Goal: Complete application form: Complete application form

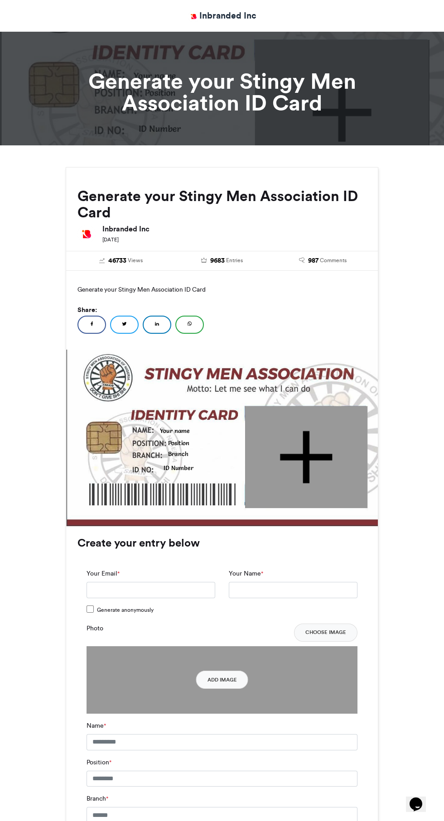
click at [185, 612] on div "Generate anonymously" at bounding box center [221, 612] width 271 height 14
click at [176, 590] on input "Your Email *" at bounding box center [150, 590] width 129 height 16
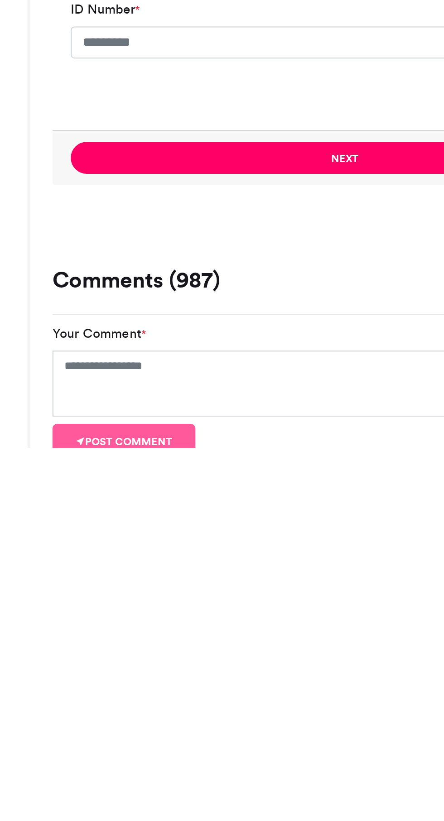
scroll to position [240, 0]
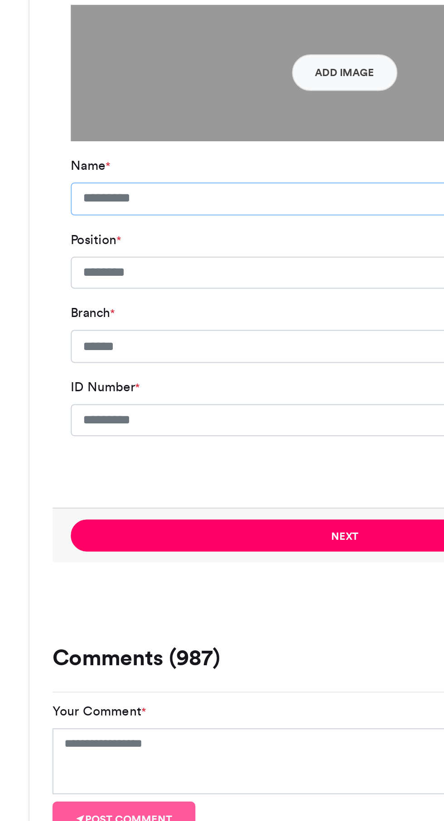
click at [112, 505] on input "Name *" at bounding box center [221, 502] width 271 height 16
type input "*"
type input "**********"
click at [117, 540] on input "Position *" at bounding box center [221, 539] width 271 height 16
type input "**********"
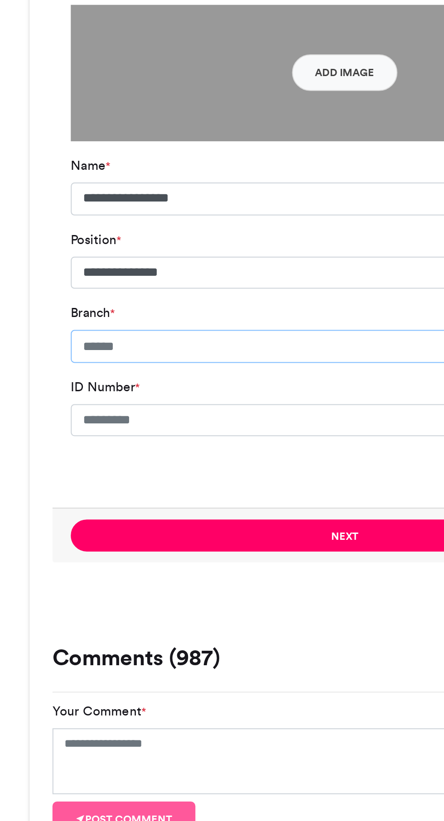
click at [123, 577] on input "Branch *" at bounding box center [221, 575] width 271 height 16
type input "*********"
click at [148, 610] on input "ID Number *" at bounding box center [221, 612] width 271 height 16
click at [121, 614] on input "******" at bounding box center [221, 612] width 271 height 16
type input "******"
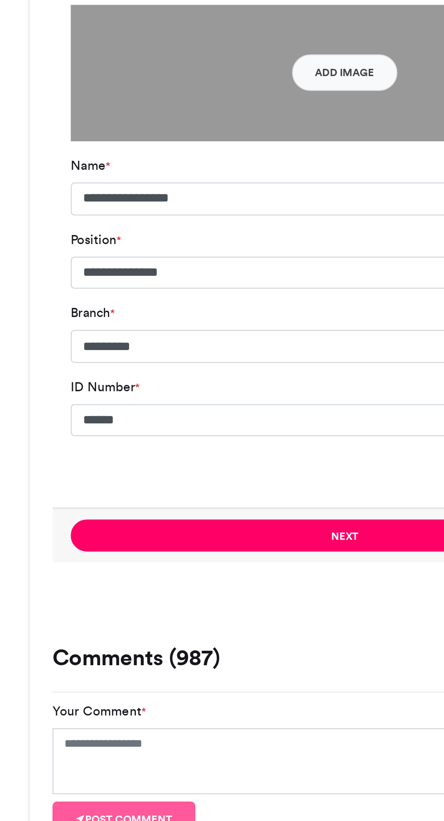
click at [237, 668] on button "Next" at bounding box center [221, 669] width 271 height 16
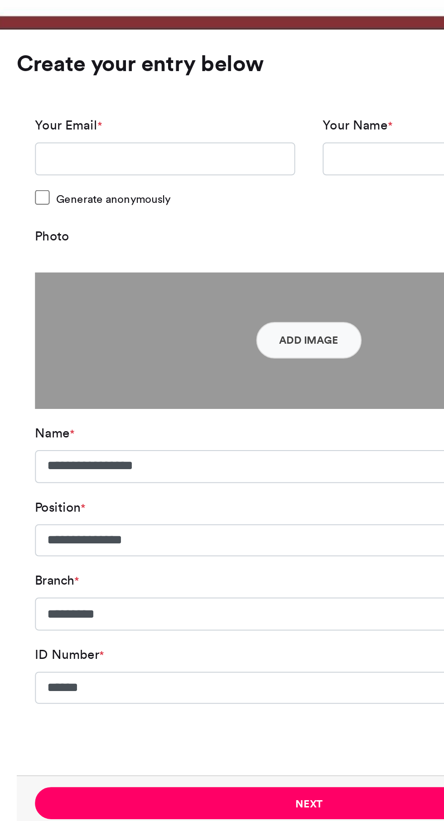
click at [229, 437] on button "Add Image" at bounding box center [222, 440] width 52 height 18
click at [235, 446] on button "Add Image" at bounding box center [222, 440] width 52 height 18
click at [226, 438] on button "Add Image" at bounding box center [222, 440] width 52 height 18
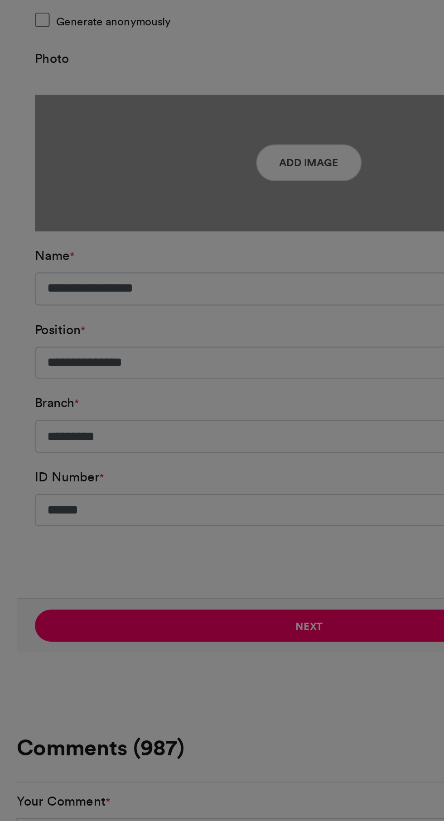
click at [226, 676] on div "Crop Image × Crop" at bounding box center [222, 410] width 444 height 821
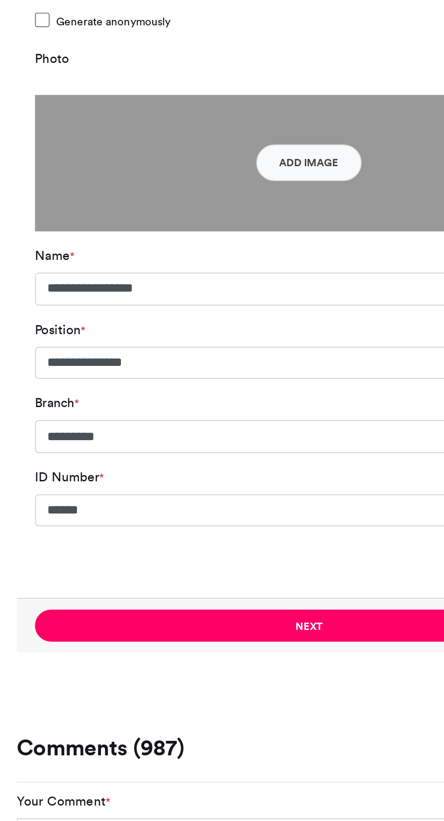
click at [226, 670] on button "Next" at bounding box center [221, 669] width 271 height 16
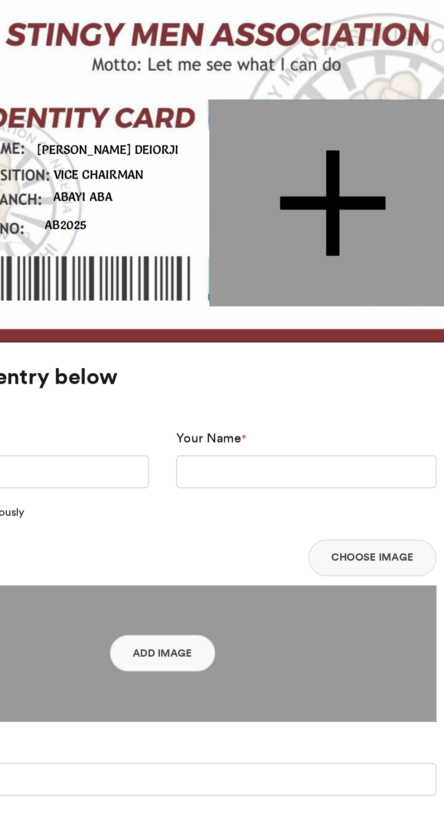
click at [289, 222] on div at bounding box center [306, 217] width 122 height 102
click at [318, 229] on div at bounding box center [306, 217] width 122 height 102
click at [320, 227] on div at bounding box center [306, 217] width 122 height 102
click at [331, 393] on button "Choose Image" at bounding box center [325, 393] width 63 height 18
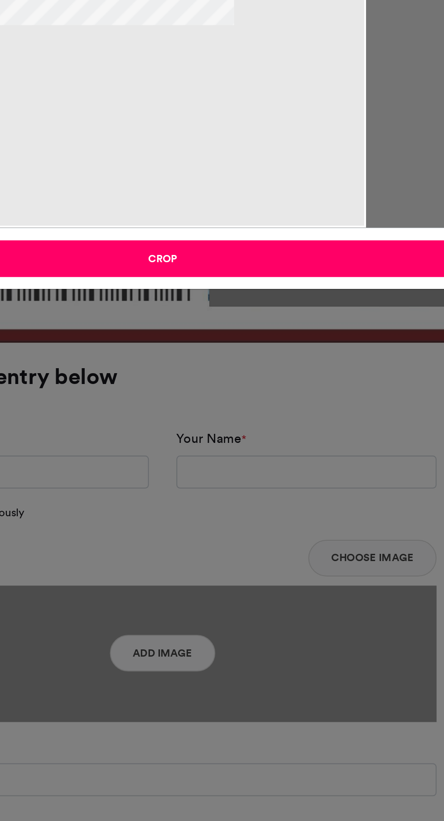
type input "******"
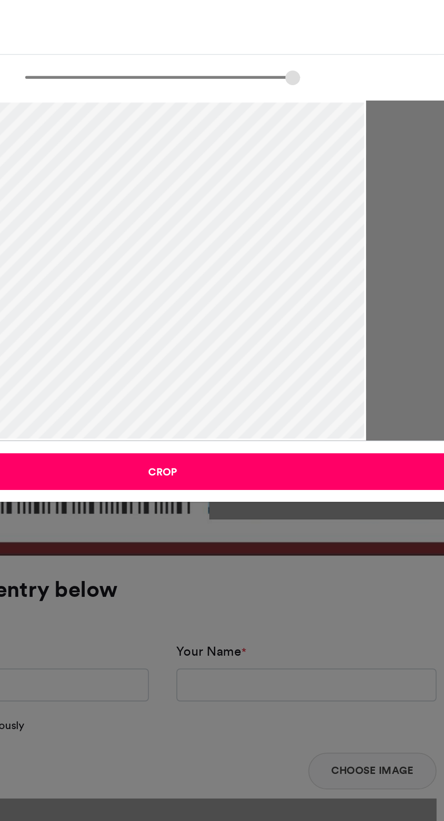
click at [262, 244] on button "Crop" at bounding box center [222, 245] width 302 height 18
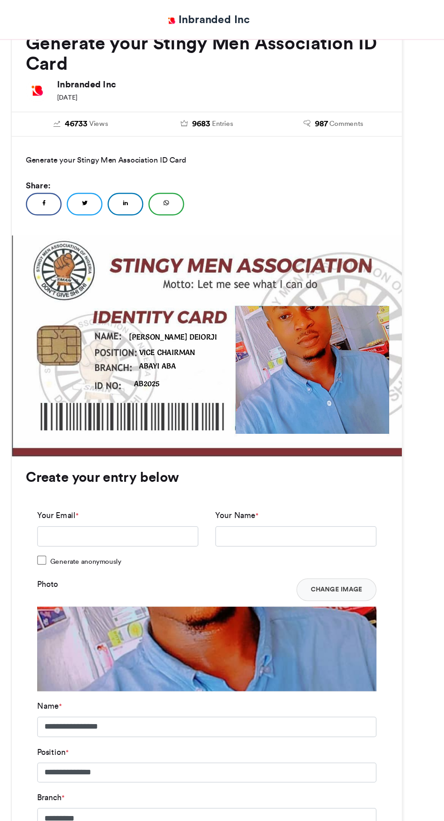
scroll to position [160, 0]
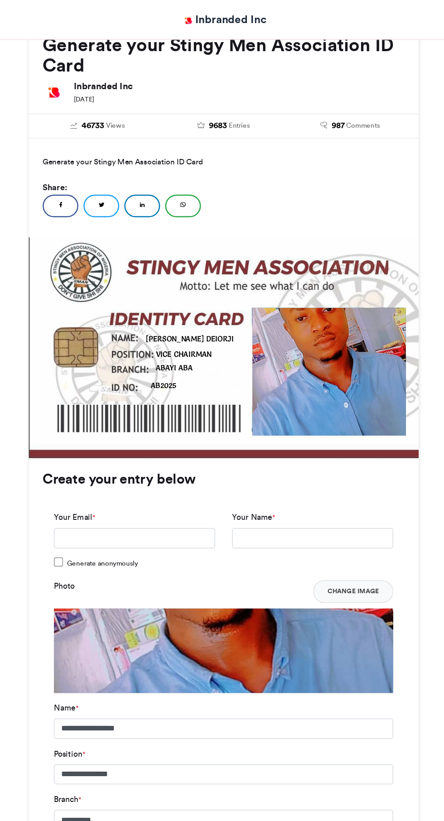
click at [313, 291] on div at bounding box center [306, 296] width 122 height 102
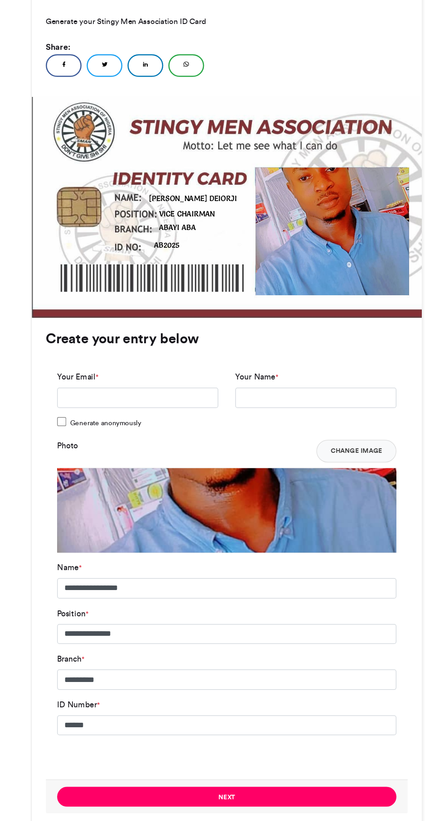
click at [248, 525] on img at bounding box center [221, 599] width 271 height 226
click at [244, 522] on img at bounding box center [221, 599] width 271 height 226
click at [331, 471] on button "Change Image" at bounding box center [325, 472] width 64 height 18
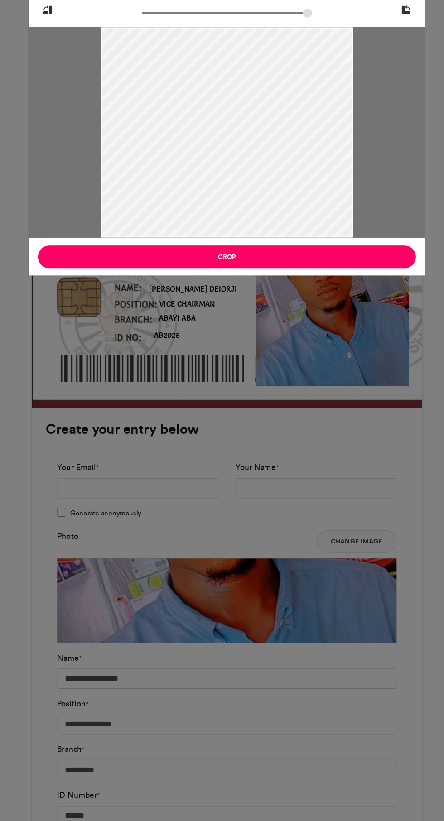
click at [260, 247] on button "Crop" at bounding box center [222, 245] width 302 height 18
